Goal: Transaction & Acquisition: Purchase product/service

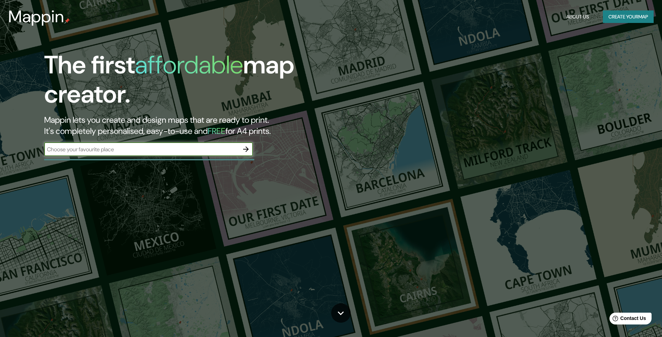
click at [93, 148] on input "text" at bounding box center [141, 149] width 195 height 8
type input "q"
click at [202, 189] on div "The first affordable map creator. Mappin lets you create and design maps that a…" at bounding box center [331, 168] width 662 height 337
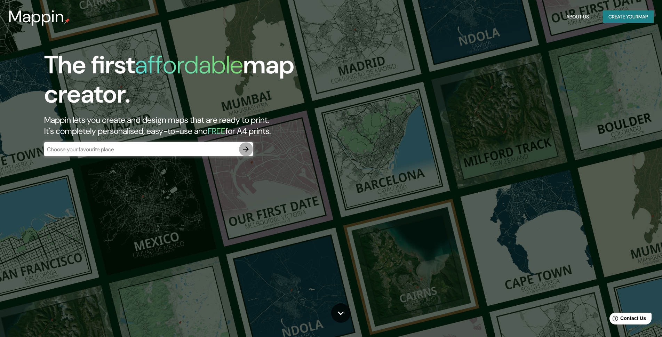
click at [245, 149] on icon "button" at bounding box center [246, 149] width 8 height 8
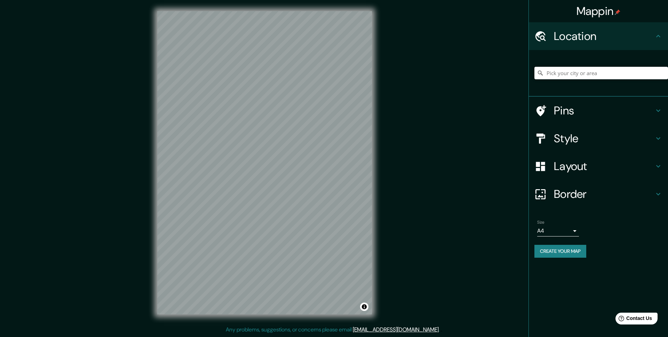
click at [582, 75] on input "Pick your city or area" at bounding box center [601, 73] width 134 height 13
click at [564, 115] on h4 "Pins" at bounding box center [604, 111] width 100 height 14
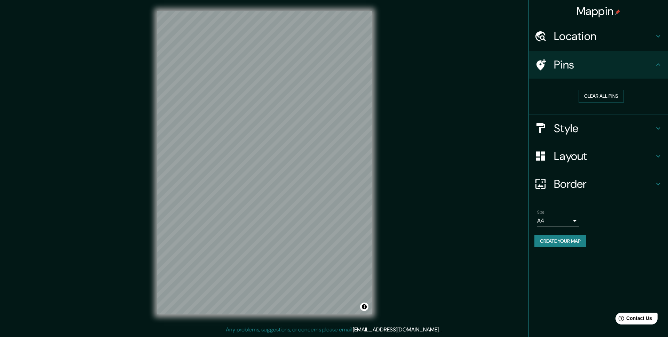
click at [659, 62] on icon at bounding box center [658, 65] width 8 height 8
click at [563, 65] on h4 "Pins" at bounding box center [604, 65] width 100 height 14
click at [589, 31] on h4 "Location" at bounding box center [604, 36] width 100 height 14
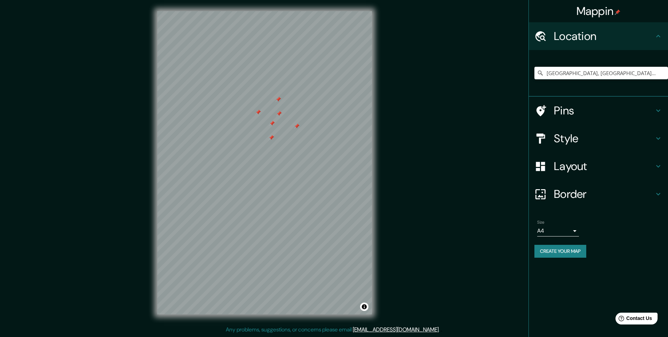
click at [278, 100] on div at bounding box center [279, 100] width 6 height 6
click at [258, 111] on div at bounding box center [258, 113] width 6 height 6
click at [540, 37] on icon at bounding box center [540, 36] width 12 height 12
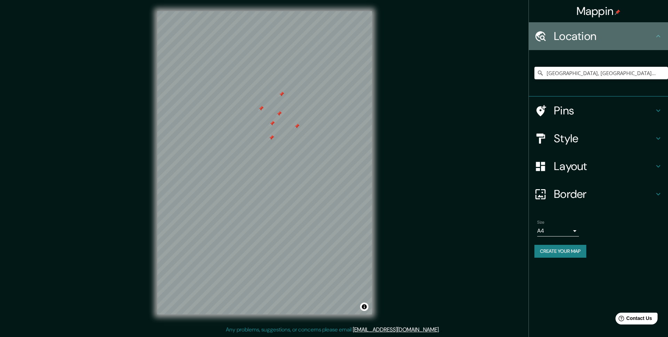
click at [540, 37] on icon at bounding box center [540, 36] width 12 height 12
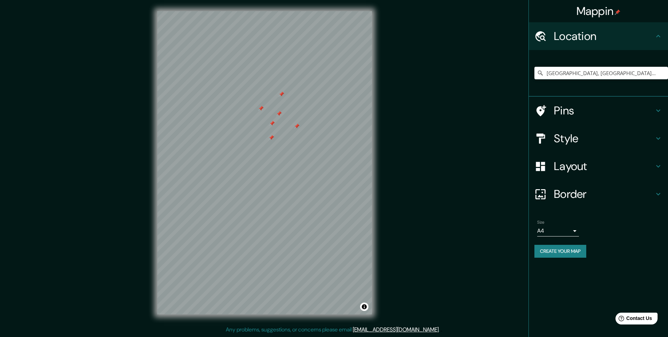
click at [657, 39] on icon at bounding box center [658, 36] width 8 height 8
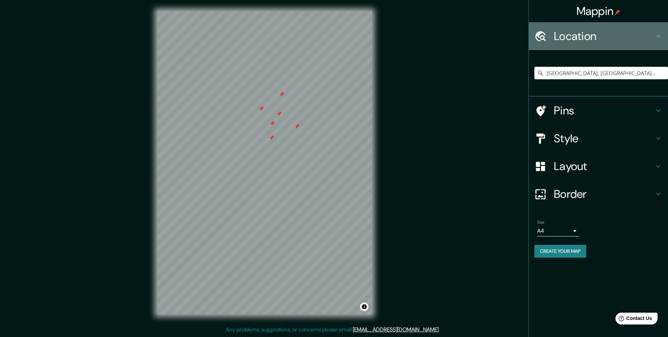
click at [659, 38] on icon at bounding box center [658, 36] width 8 height 8
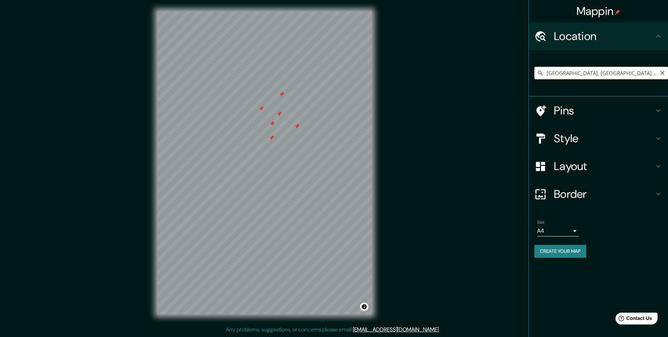
click at [603, 75] on input "[GEOGRAPHIC_DATA], [GEOGRAPHIC_DATA], [GEOGRAPHIC_DATA]" at bounding box center [601, 73] width 134 height 13
click at [602, 75] on input "[GEOGRAPHIC_DATA], [GEOGRAPHIC_DATA], [GEOGRAPHIC_DATA]" at bounding box center [601, 73] width 134 height 13
click at [600, 72] on input "[GEOGRAPHIC_DATA], [GEOGRAPHIC_DATA], [GEOGRAPHIC_DATA]" at bounding box center [601, 73] width 134 height 13
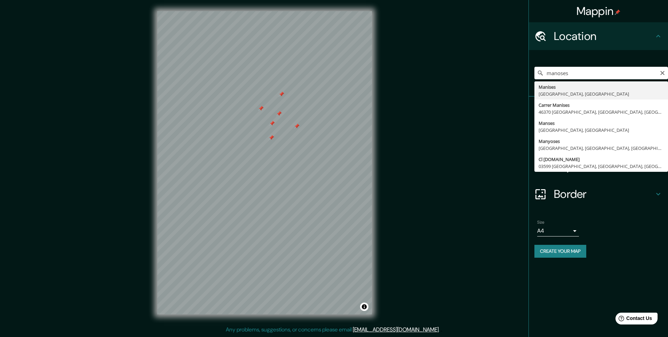
type input "[GEOGRAPHIC_DATA], [GEOGRAPHIC_DATA], [GEOGRAPHIC_DATA]"
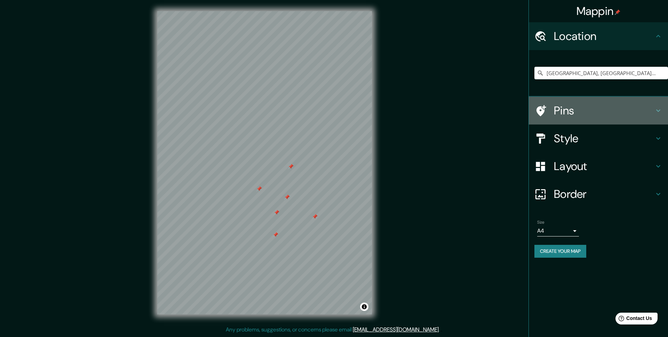
click at [619, 116] on h4 "Pins" at bounding box center [604, 111] width 100 height 14
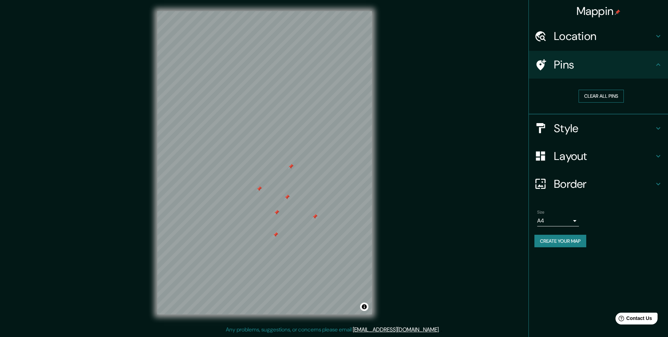
click at [607, 93] on button "Clear all pins" at bounding box center [601, 96] width 45 height 13
